Goal: Task Accomplishment & Management: Manage account settings

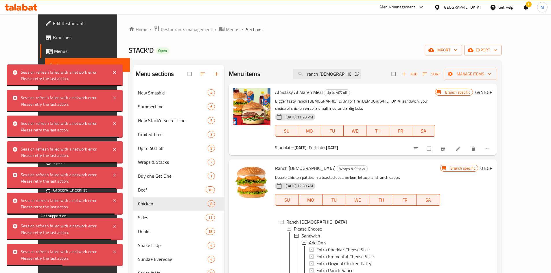
click at [440, 8] on icon at bounding box center [437, 7] width 6 height 6
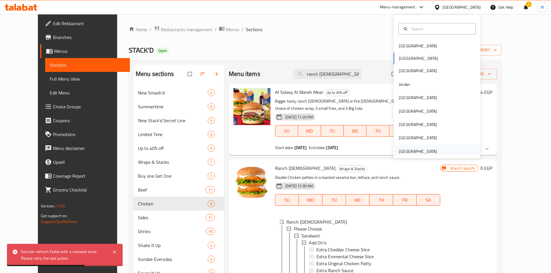
click at [415, 150] on div "[GEOGRAPHIC_DATA]" at bounding box center [418, 151] width 38 height 6
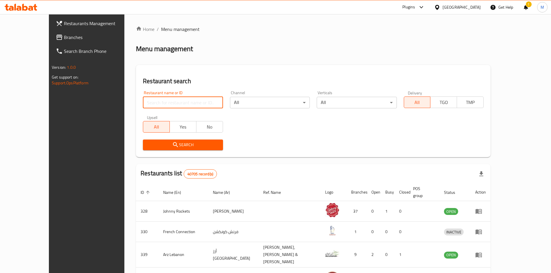
paste input "692954"
type input "692954"
click at [159, 135] on div "Upsell All Yes No" at bounding box center [182, 124] width 87 height 24
click at [161, 144] on span "Search" at bounding box center [183, 144] width 71 height 7
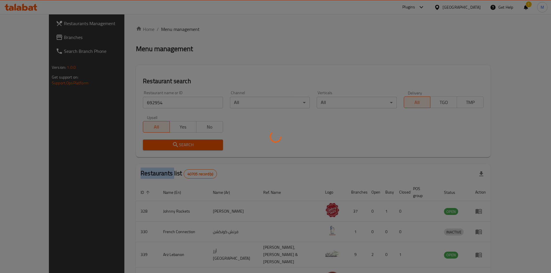
click at [161, 144] on div at bounding box center [275, 136] width 551 height 273
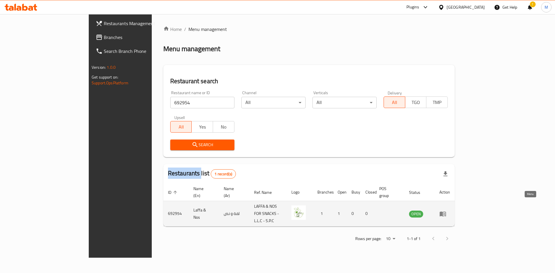
click at [447, 211] on icon "enhanced table" at bounding box center [443, 214] width 7 height 7
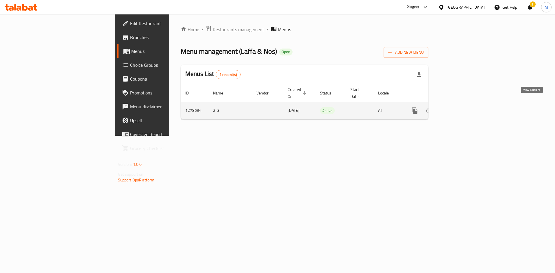
click at [460, 107] on icon "enhanced table" at bounding box center [456, 110] width 7 height 7
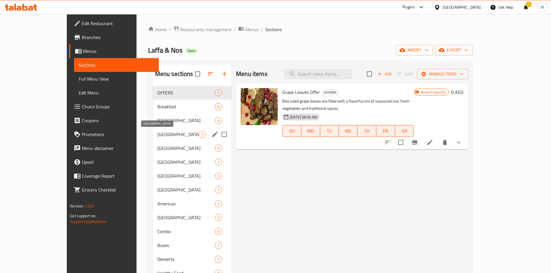
click at [157, 132] on span "[GEOGRAPHIC_DATA]" at bounding box center [177, 134] width 41 height 7
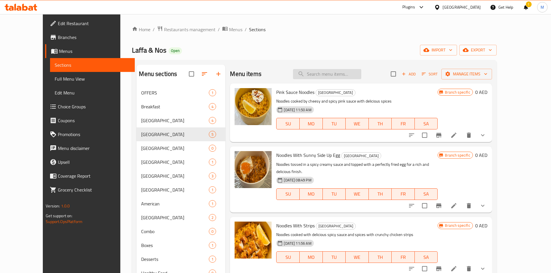
click at [340, 76] on input "search" at bounding box center [327, 74] width 68 height 10
paste input "Laffa"
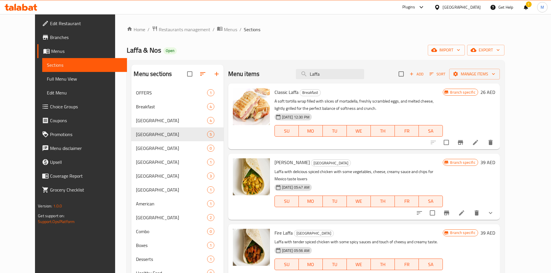
type input "Laffa"
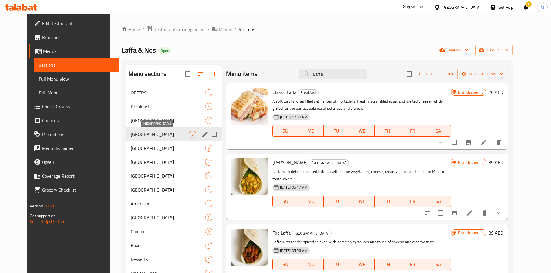
click at [137, 135] on span "[GEOGRAPHIC_DATA]" at bounding box center [160, 134] width 58 height 7
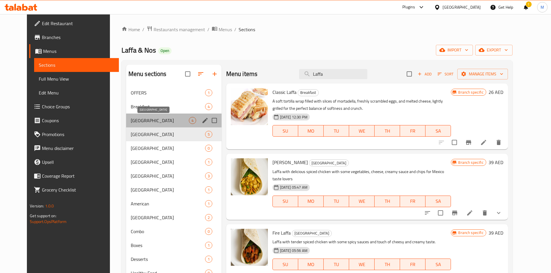
click at [142, 119] on span "[GEOGRAPHIC_DATA]" at bounding box center [160, 120] width 58 height 7
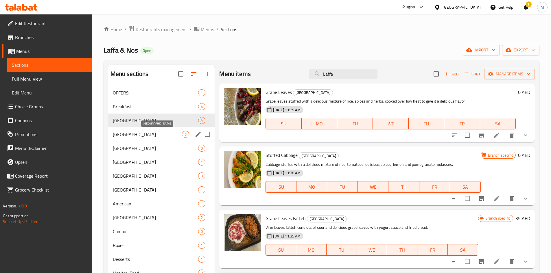
click at [134, 135] on span "[GEOGRAPHIC_DATA]" at bounding box center [147, 134] width 69 height 7
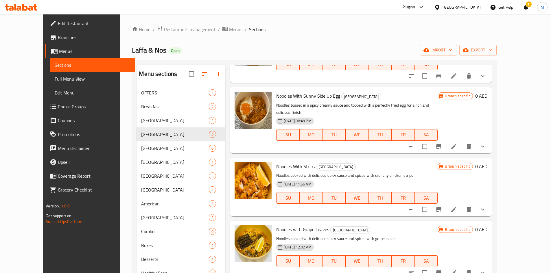
scroll to position [64, 0]
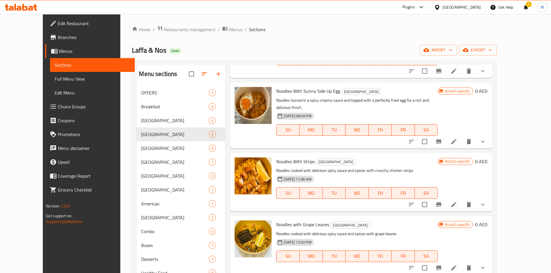
click at [490, 136] on button "show more" at bounding box center [483, 142] width 14 height 14
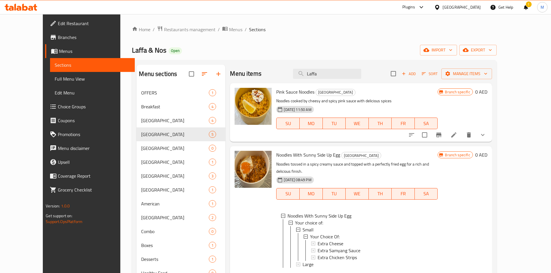
scroll to position [0, 0]
click at [486, 133] on icon "show more" at bounding box center [482, 135] width 7 height 7
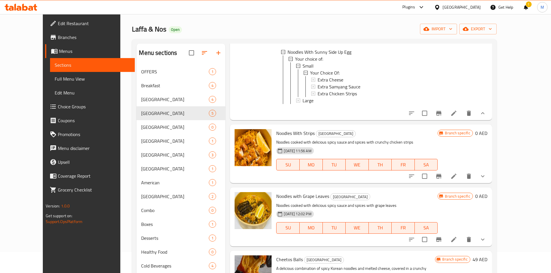
scroll to position [81, 0]
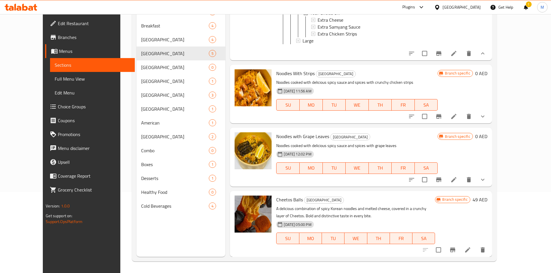
click at [486, 117] on icon "show more" at bounding box center [482, 116] width 7 height 7
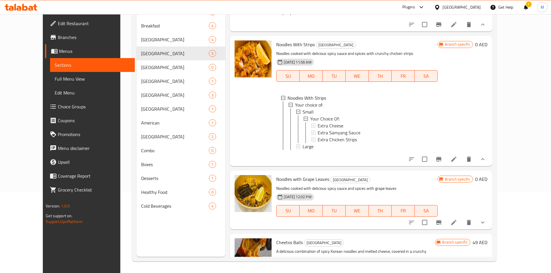
scroll to position [320, 0]
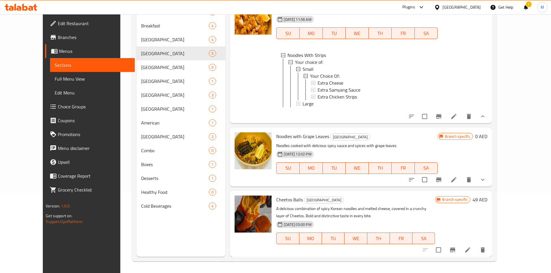
click at [486, 181] on icon "show more" at bounding box center [482, 179] width 7 height 7
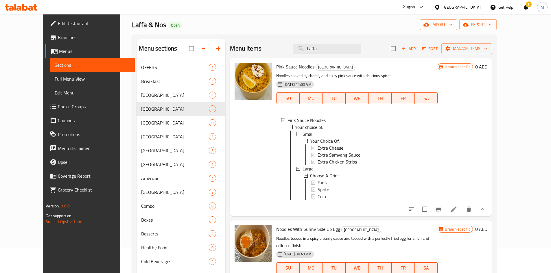
scroll to position [0, 0]
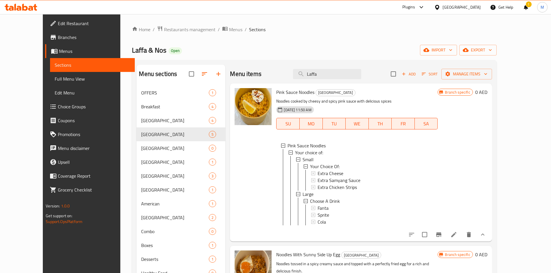
click at [459, 10] on div "[GEOGRAPHIC_DATA]" at bounding box center [462, 7] width 38 height 6
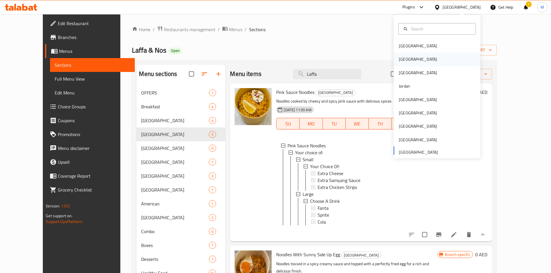
click at [401, 58] on div "[GEOGRAPHIC_DATA]" at bounding box center [418, 59] width 38 height 6
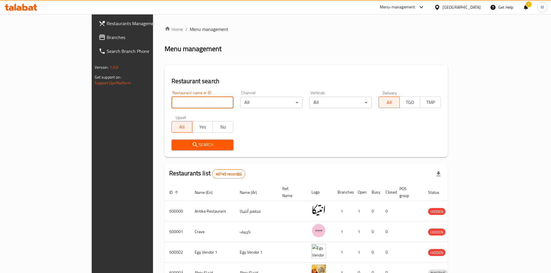
paste input "507615"
type input "507615"
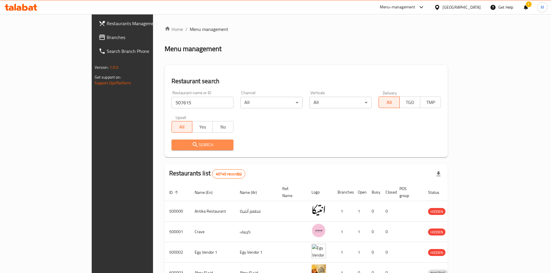
click at [176, 147] on span "Search" at bounding box center [202, 144] width 53 height 7
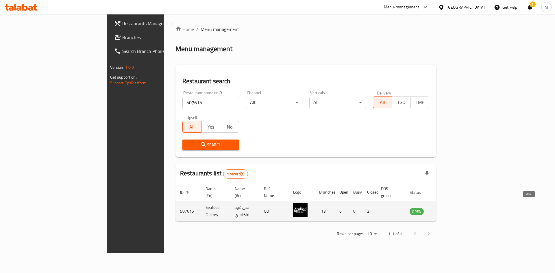
click at [447, 208] on icon "enhanced table" at bounding box center [443, 211] width 7 height 7
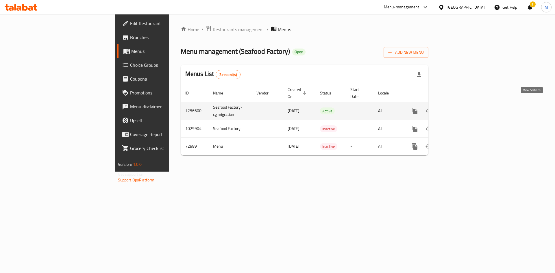
click at [460, 108] on icon "enhanced table" at bounding box center [456, 111] width 7 height 7
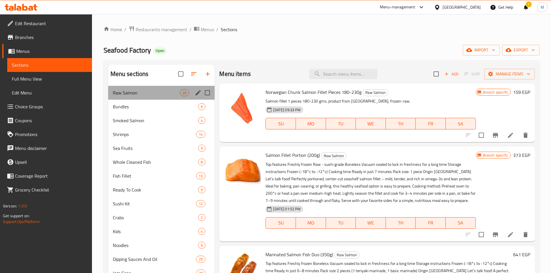
click at [127, 97] on div "Raw Salmon 20" at bounding box center [161, 93] width 107 height 14
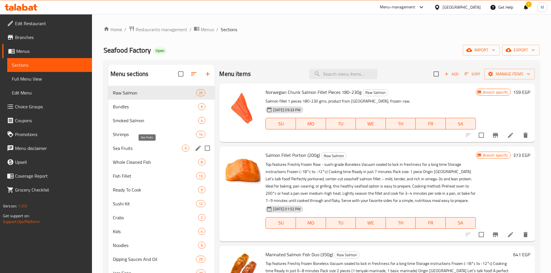
click at [150, 148] on span "Sea Fruits" at bounding box center [147, 148] width 69 height 7
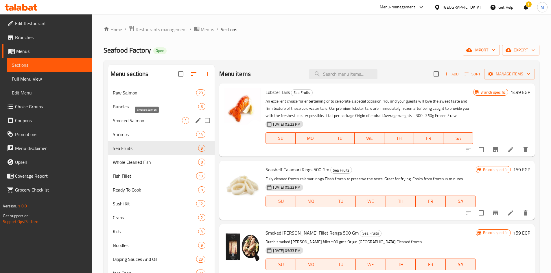
click at [132, 122] on span "Smoked Salmon" at bounding box center [147, 120] width 69 height 7
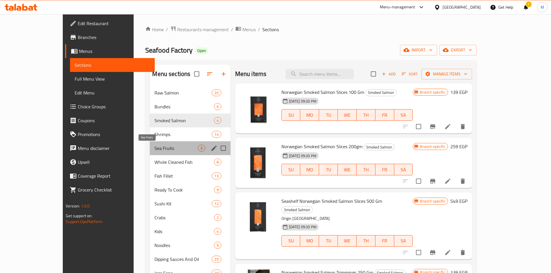
click at [154, 148] on span "Sea Fruits" at bounding box center [175, 148] width 43 height 7
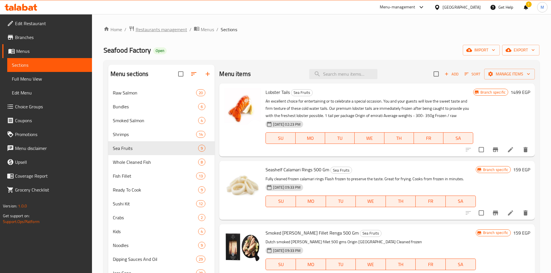
click at [153, 30] on span "Restaurants management" at bounding box center [161, 29] width 51 height 7
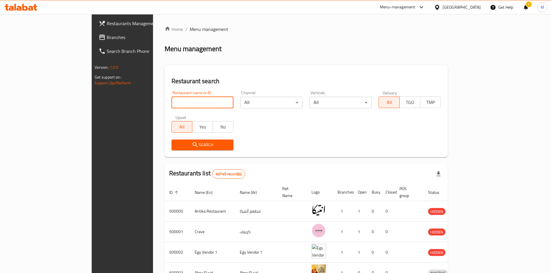
paste input "695289"
type input "695289"
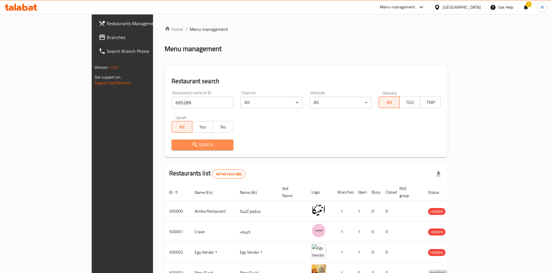
click at [176, 148] on span "Search" at bounding box center [202, 144] width 53 height 7
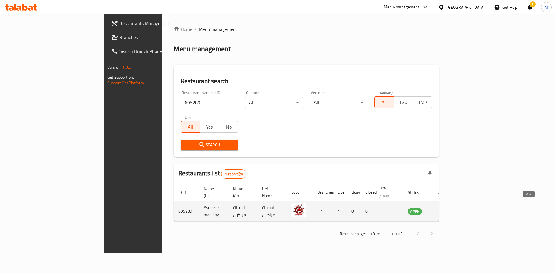
click at [445, 209] on icon "enhanced table" at bounding box center [442, 211] width 6 height 5
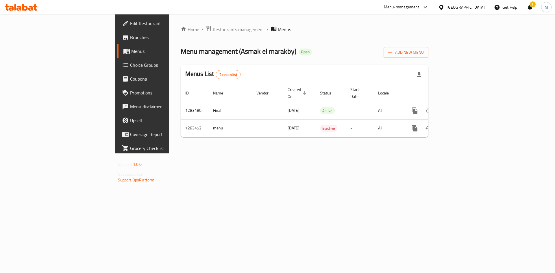
click at [181, 52] on span "Menu management ( Asmak el marakby )" at bounding box center [239, 51] width 116 height 13
drag, startPoint x: 171, startPoint y: 52, endPoint x: 201, endPoint y: 50, distance: 30.2
click at [201, 50] on span "Menu management ( Asmak el marakby )" at bounding box center [239, 51] width 116 height 13
click at [245, 58] on div "Home / Restaurants management / Menus Menu management ( Asmak el marakby ) Open…" at bounding box center [305, 84] width 248 height 116
